Goal: Navigation & Orientation: Find specific page/section

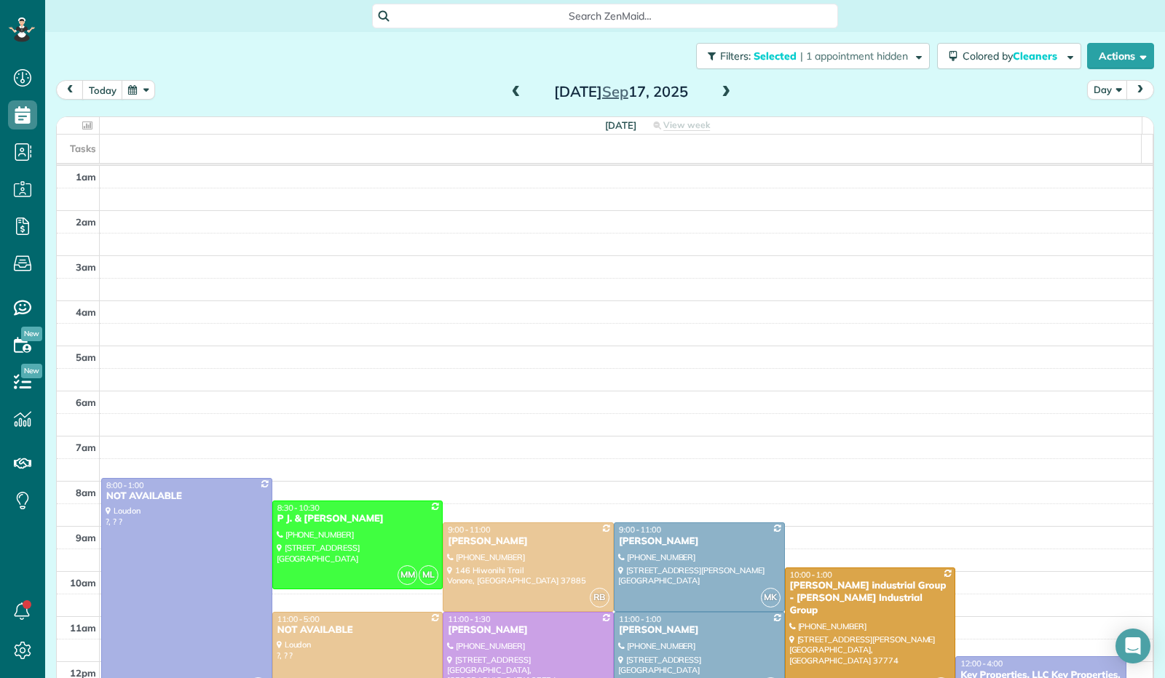
scroll to position [269, 0]
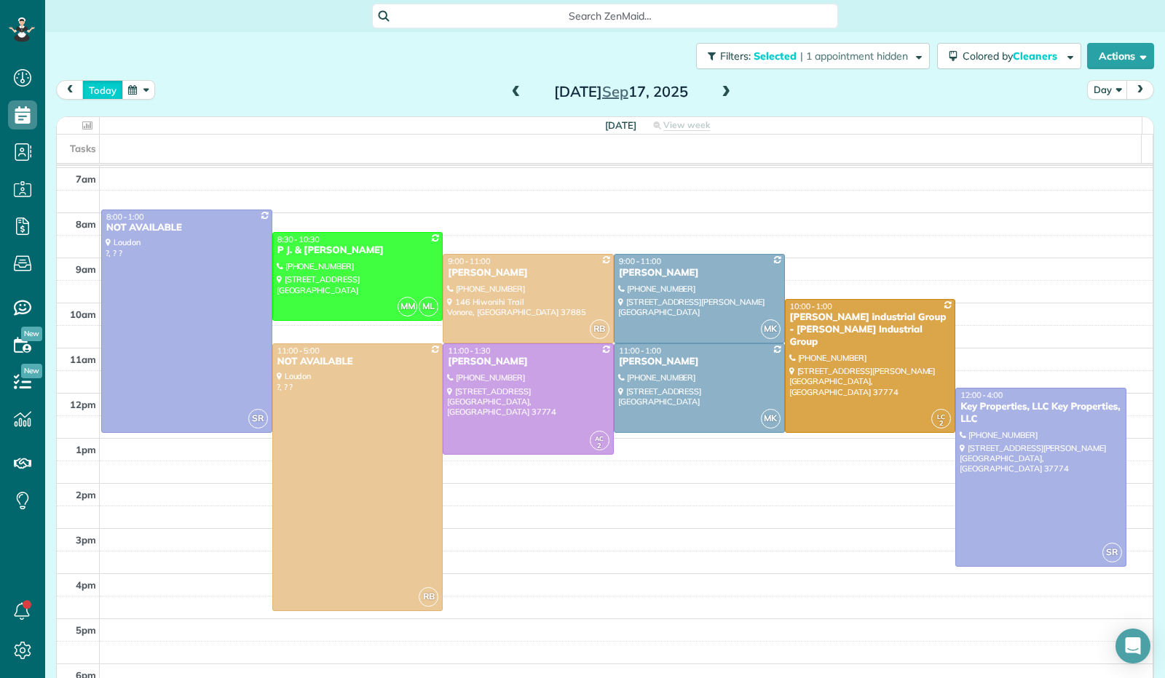
click at [95, 84] on button "today" at bounding box center [102, 90] width 41 height 20
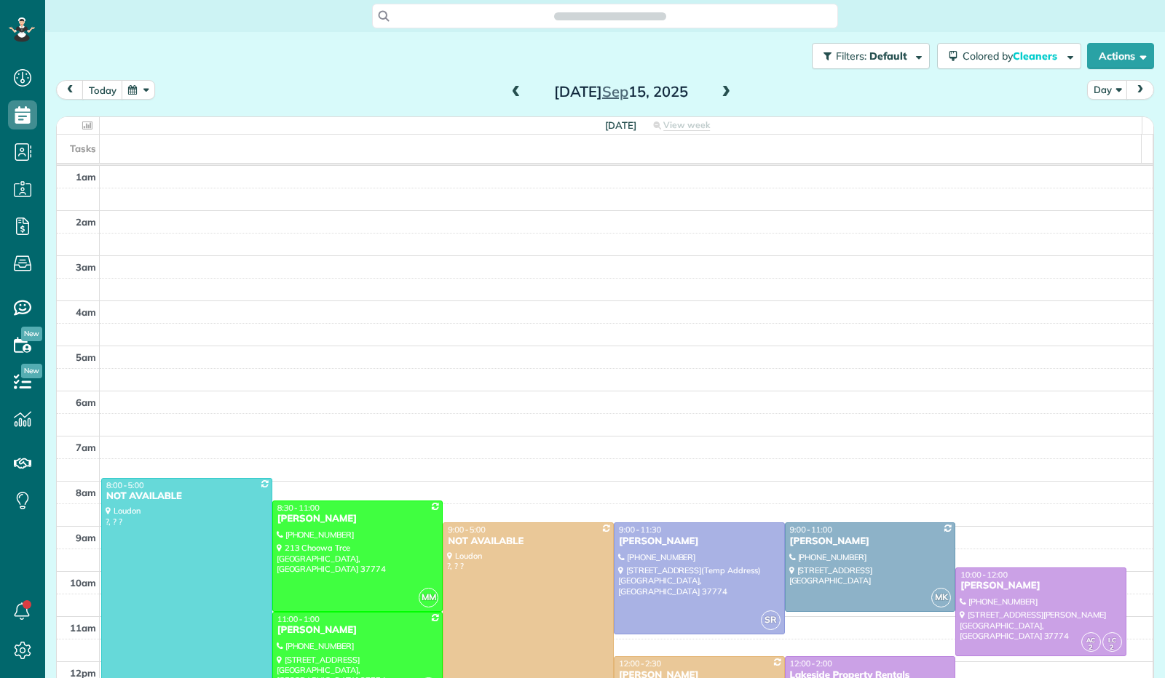
scroll to position [269, 0]
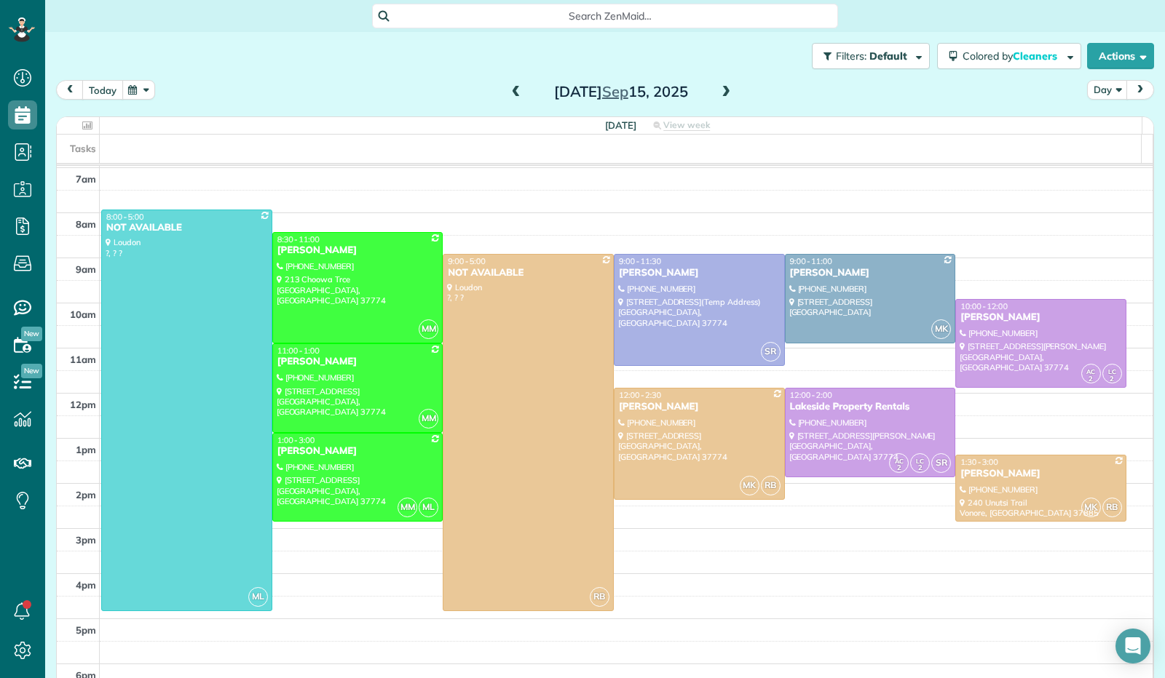
click at [100, 90] on button "today" at bounding box center [102, 90] width 41 height 20
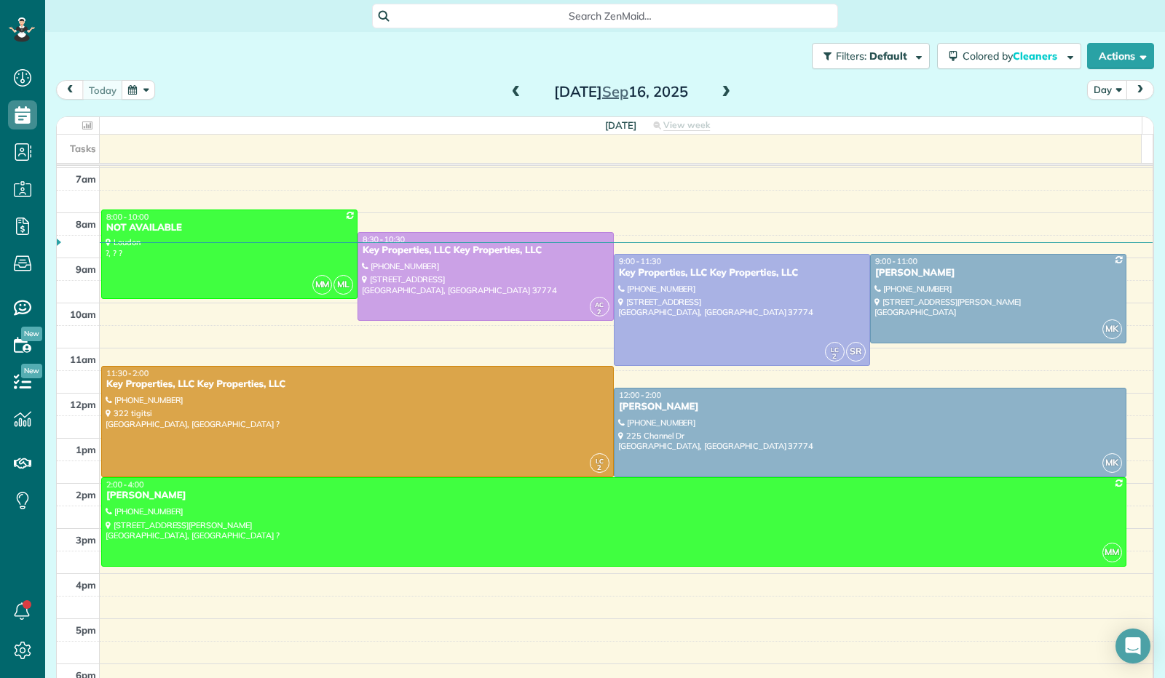
click at [724, 88] on span at bounding box center [726, 92] width 16 height 13
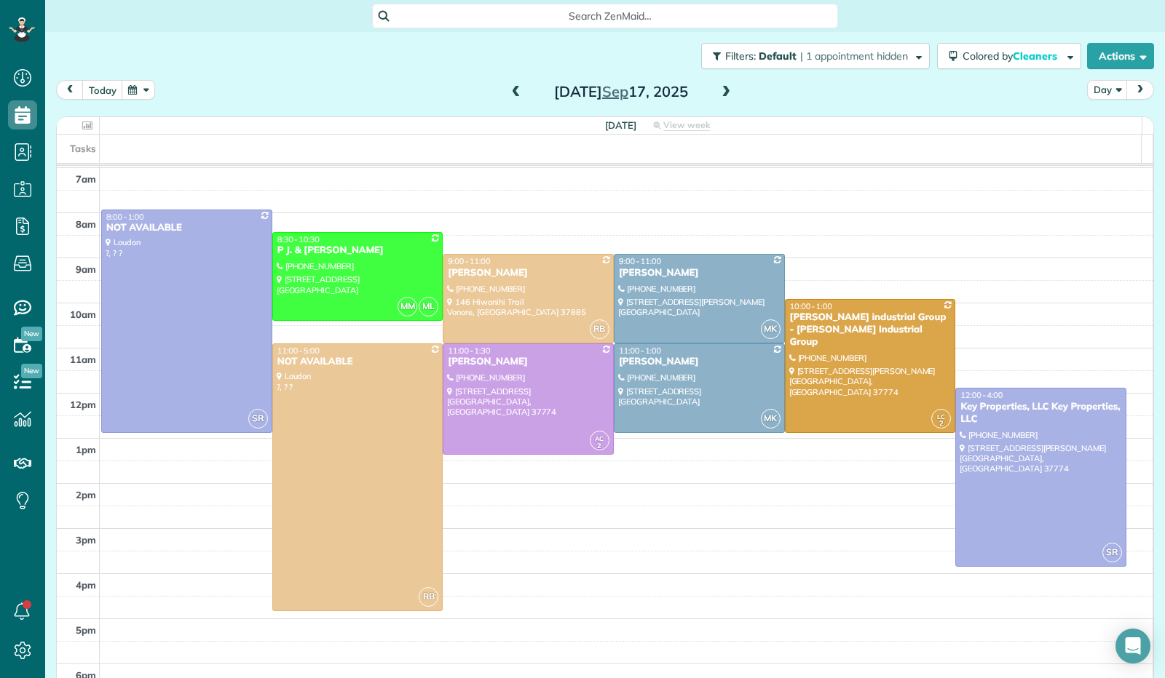
click at [725, 89] on span at bounding box center [726, 92] width 16 height 13
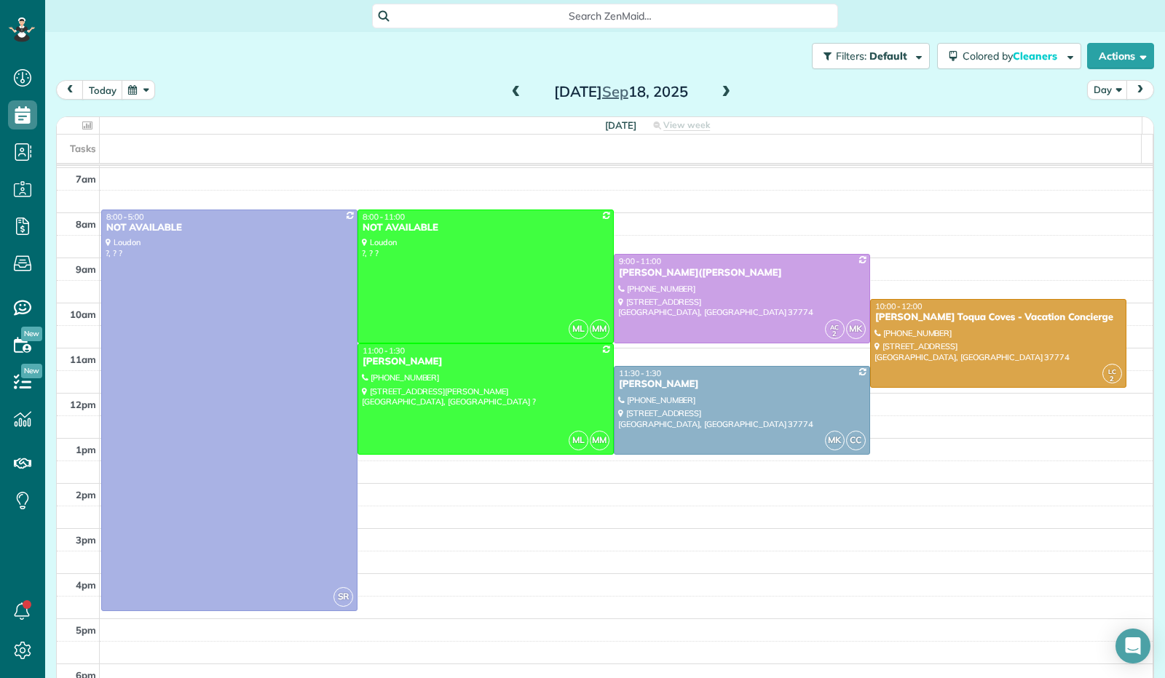
click at [725, 89] on span at bounding box center [726, 92] width 16 height 13
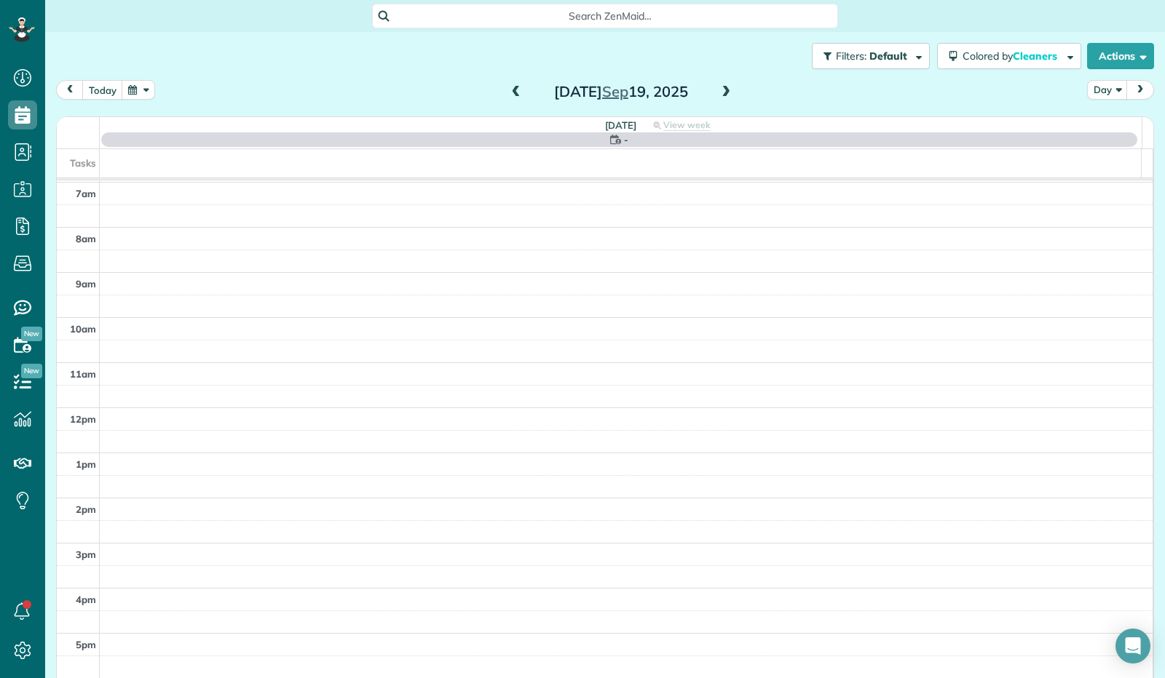
click at [718, 92] on span at bounding box center [726, 92] width 16 height 13
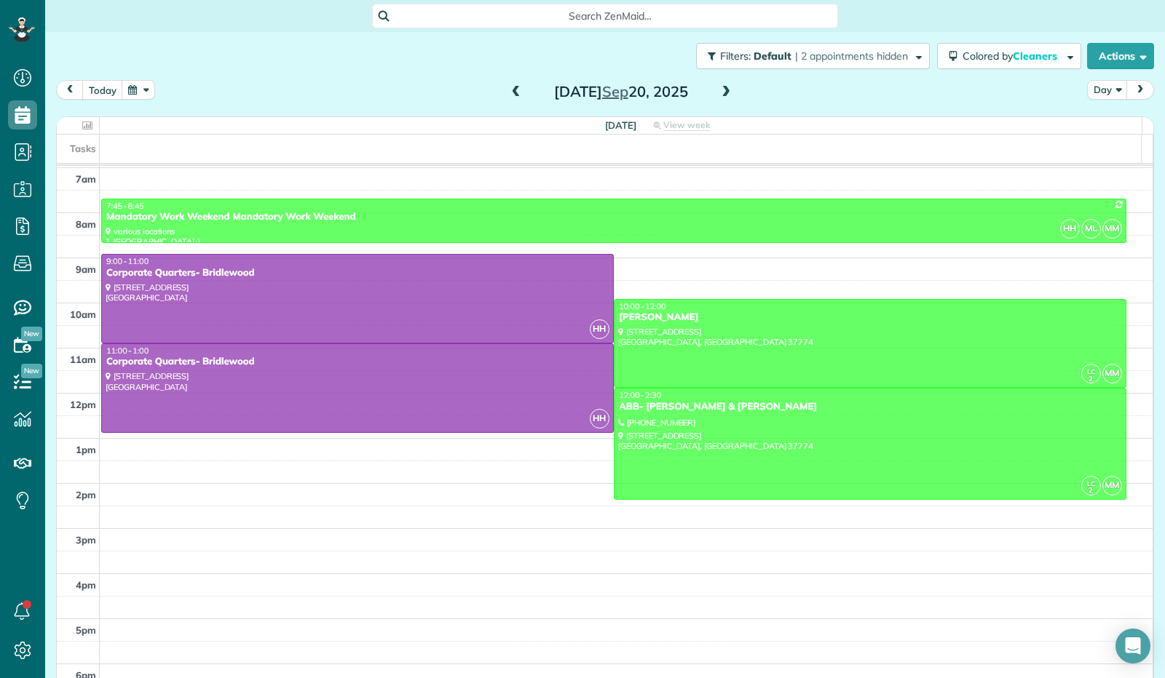
click at [718, 92] on span at bounding box center [726, 92] width 16 height 13
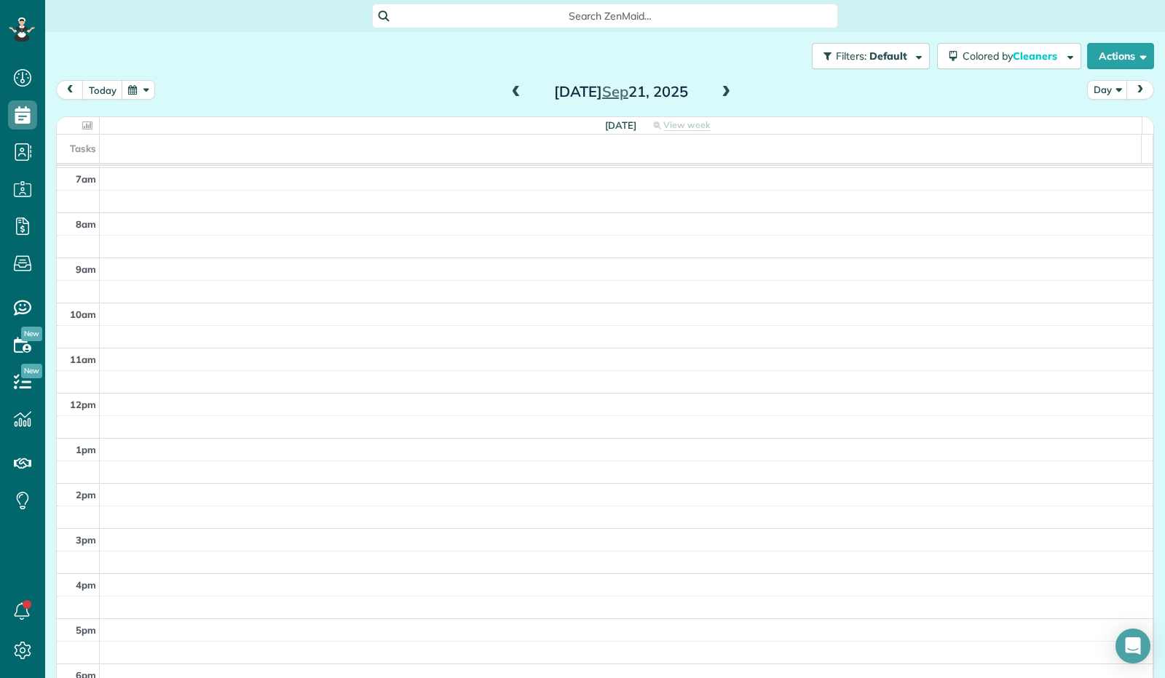
click at [718, 92] on span at bounding box center [726, 92] width 16 height 13
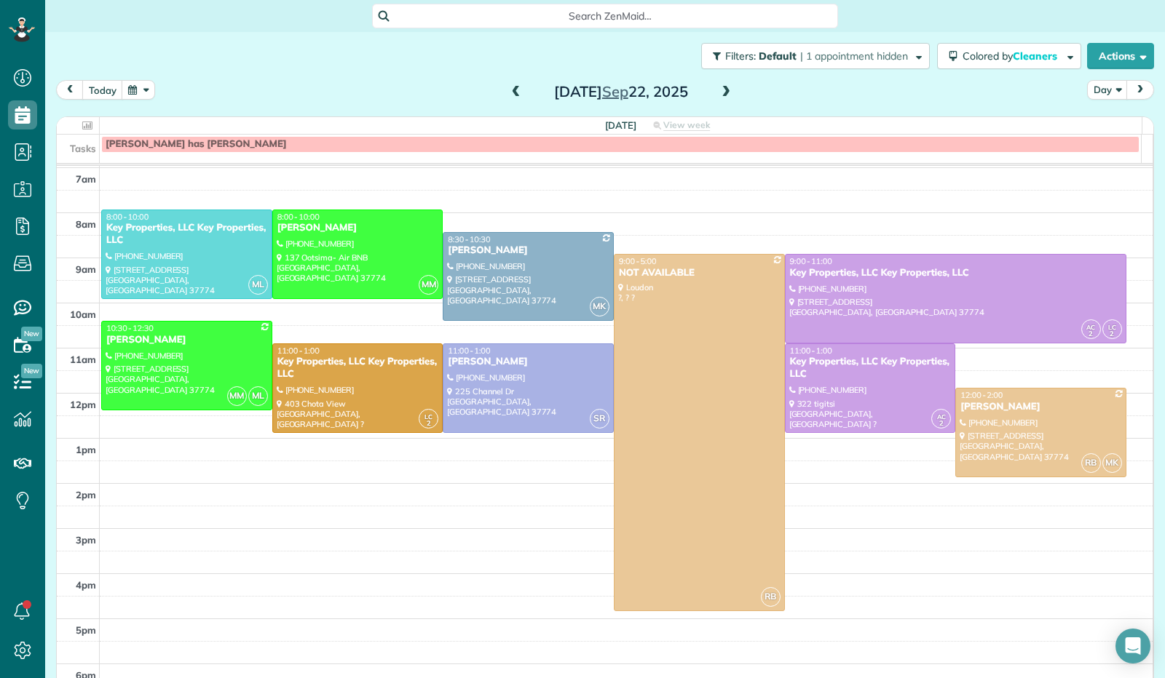
click at [718, 90] on span at bounding box center [726, 92] width 16 height 13
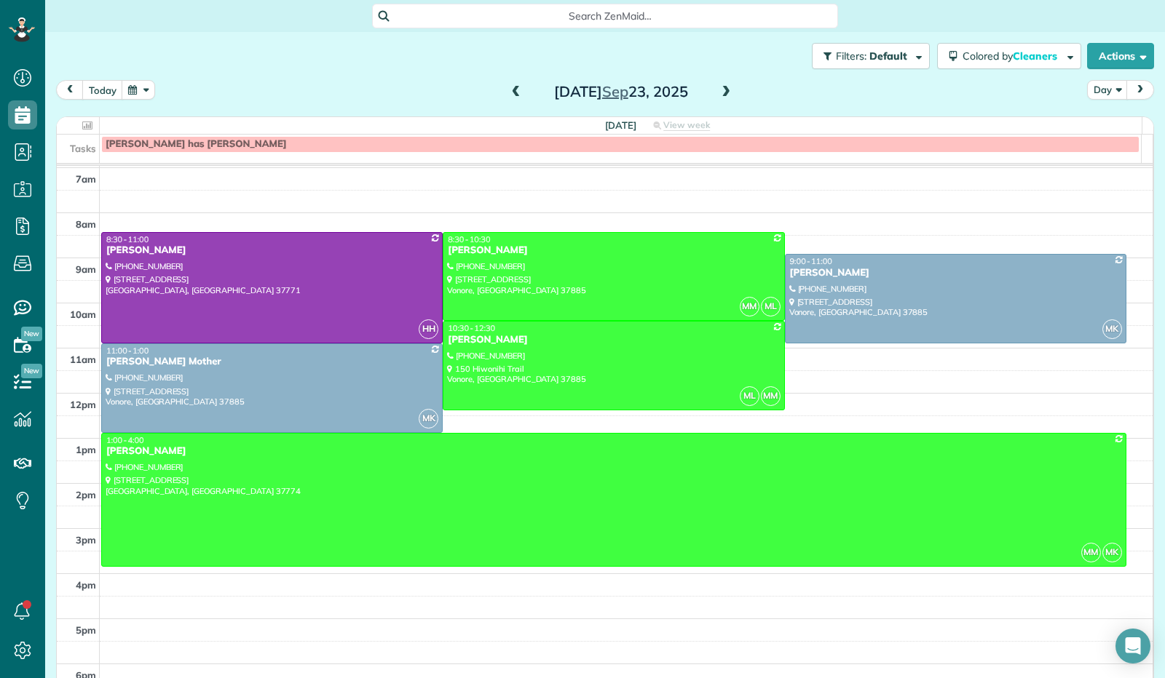
click at [718, 90] on span at bounding box center [726, 92] width 16 height 13
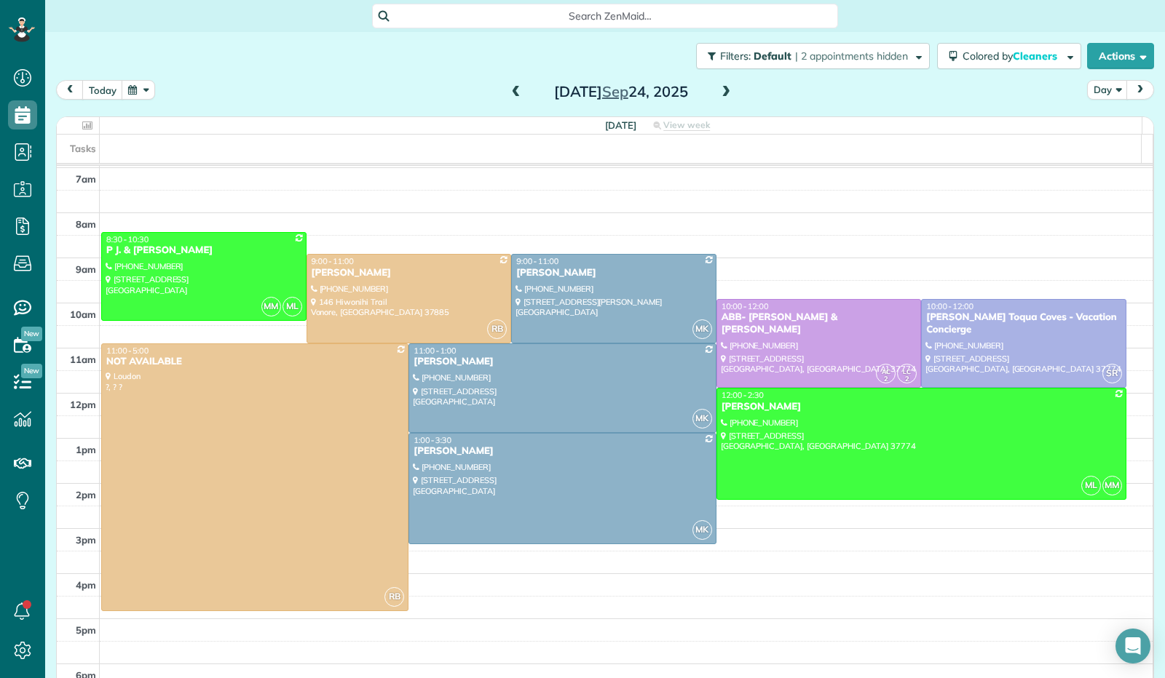
click at [718, 90] on span at bounding box center [726, 92] width 16 height 13
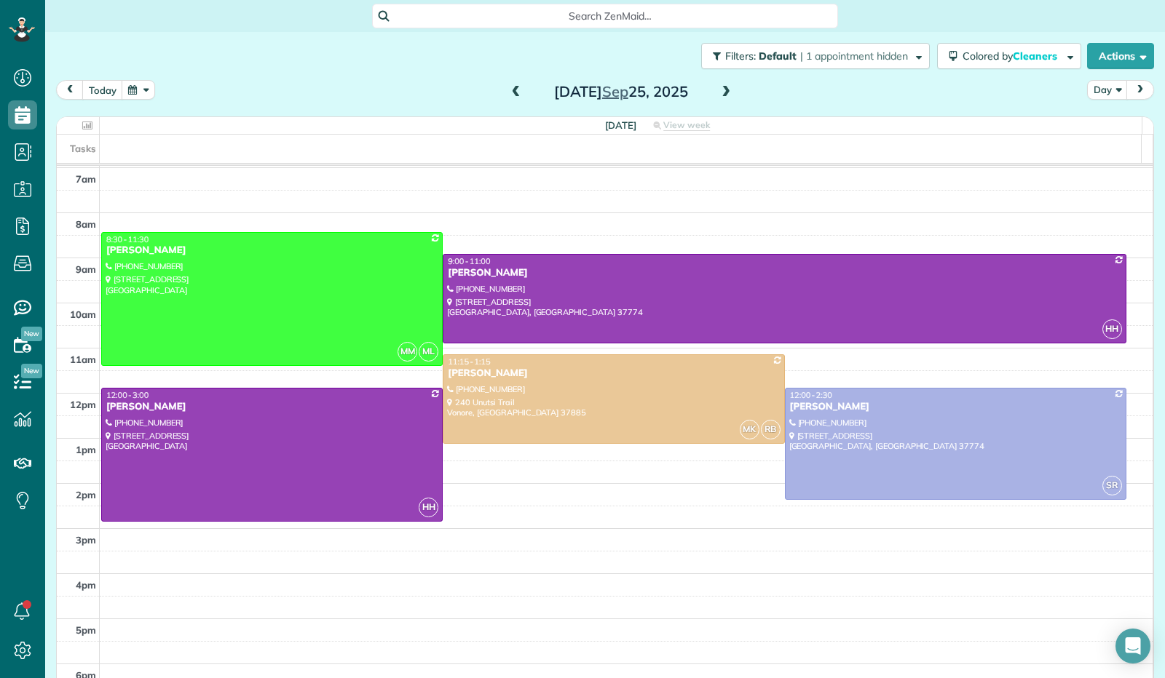
click at [719, 90] on span at bounding box center [726, 92] width 16 height 13
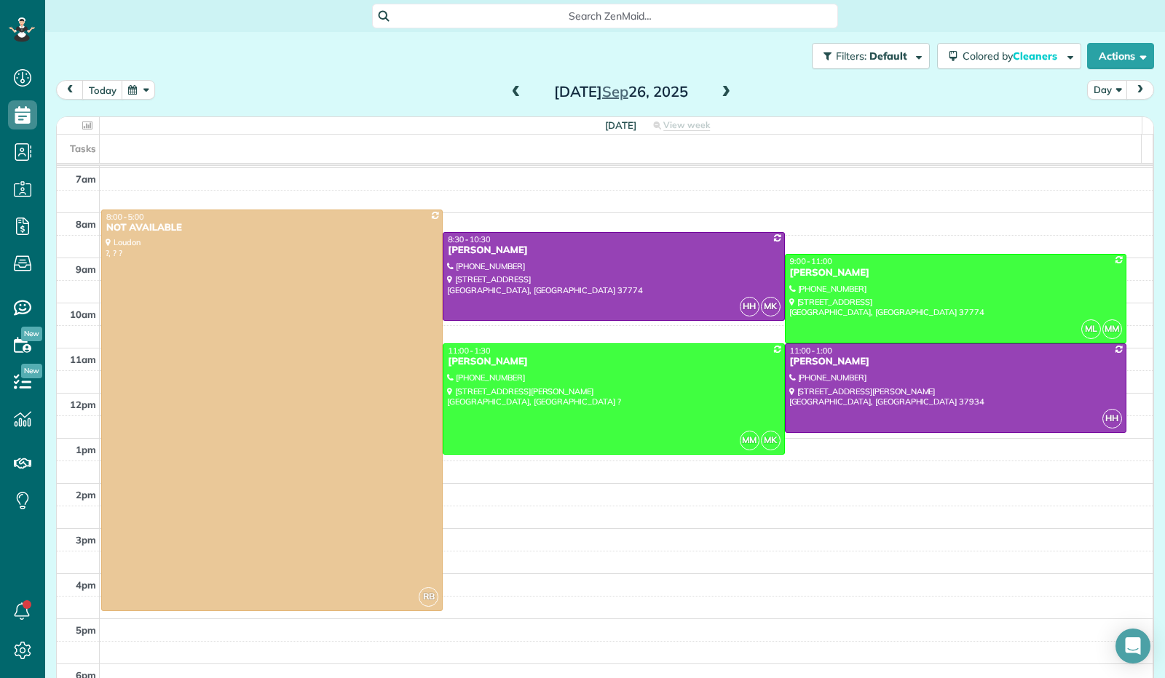
click at [719, 90] on span at bounding box center [726, 92] width 16 height 13
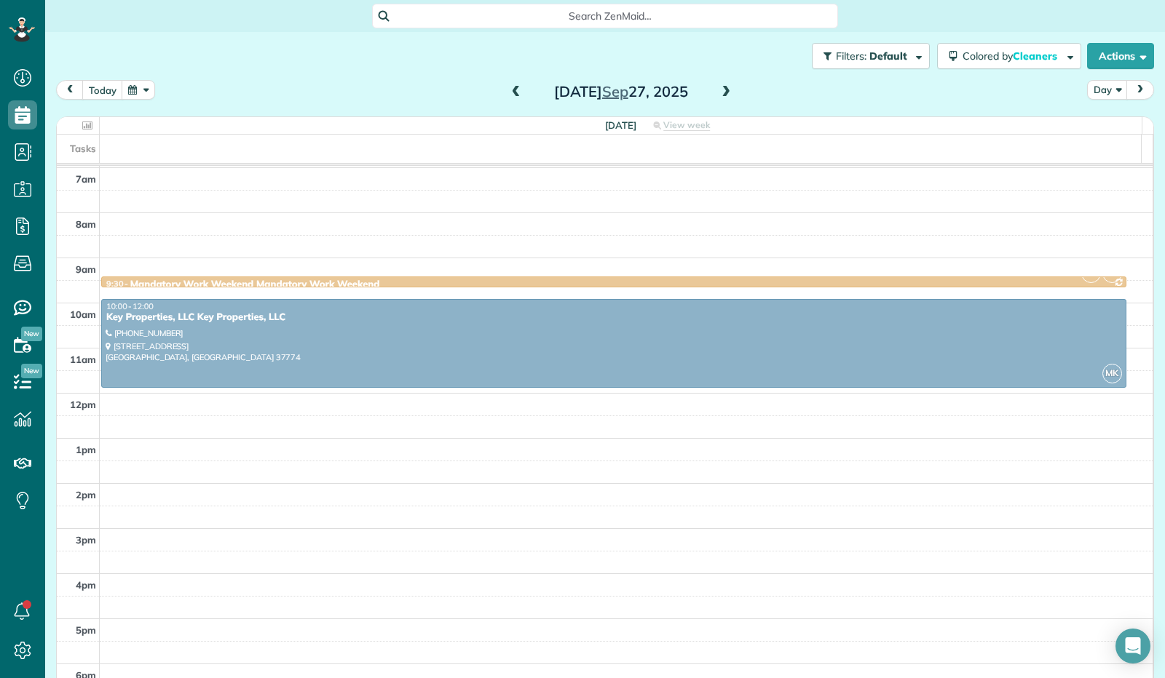
click at [719, 90] on span at bounding box center [726, 92] width 16 height 13
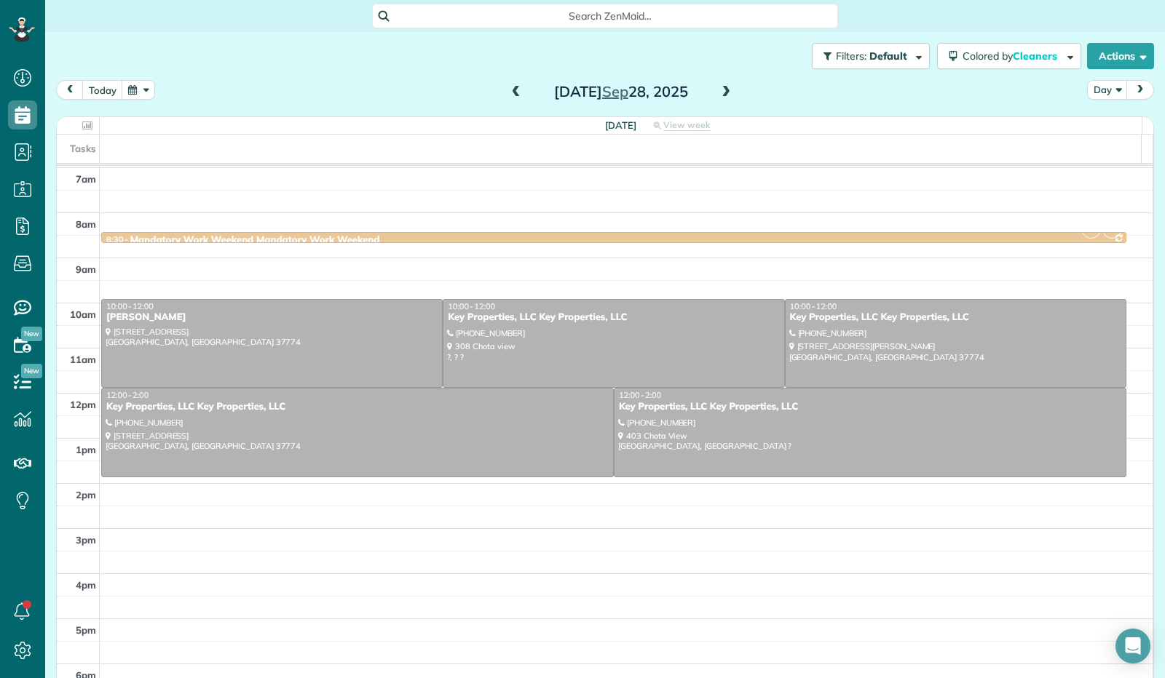
click at [719, 90] on span at bounding box center [726, 92] width 16 height 13
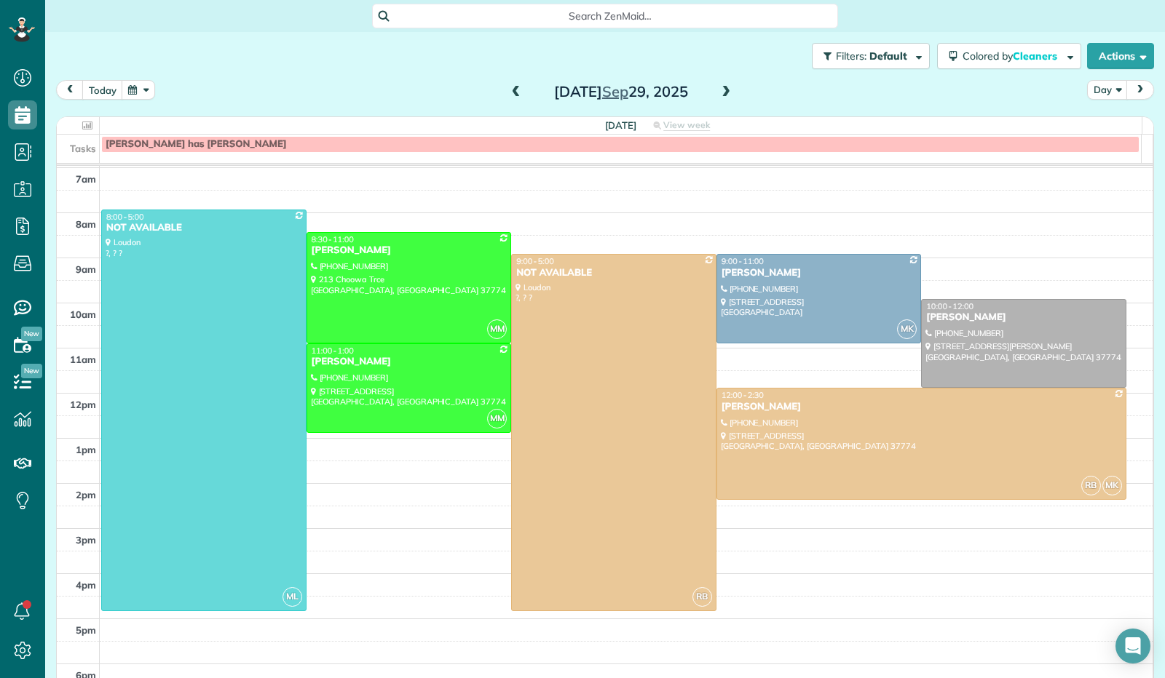
click at [719, 90] on span at bounding box center [726, 92] width 16 height 13
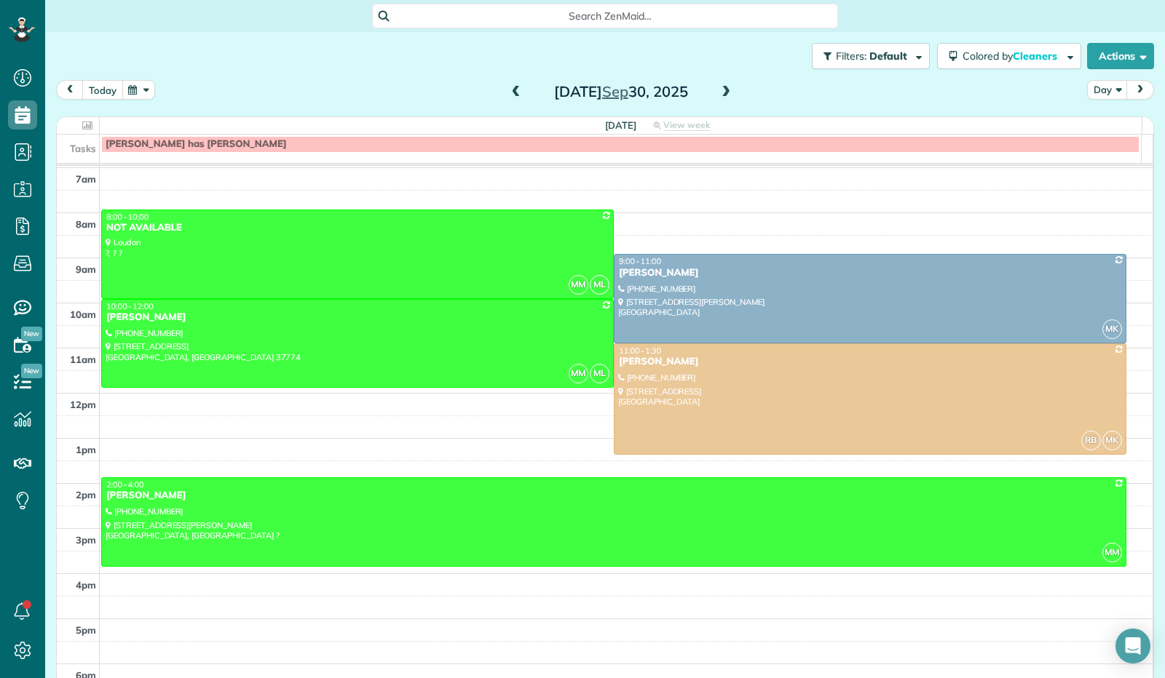
click at [105, 94] on button "today" at bounding box center [102, 90] width 41 height 20
